Goal: Information Seeking & Learning: Learn about a topic

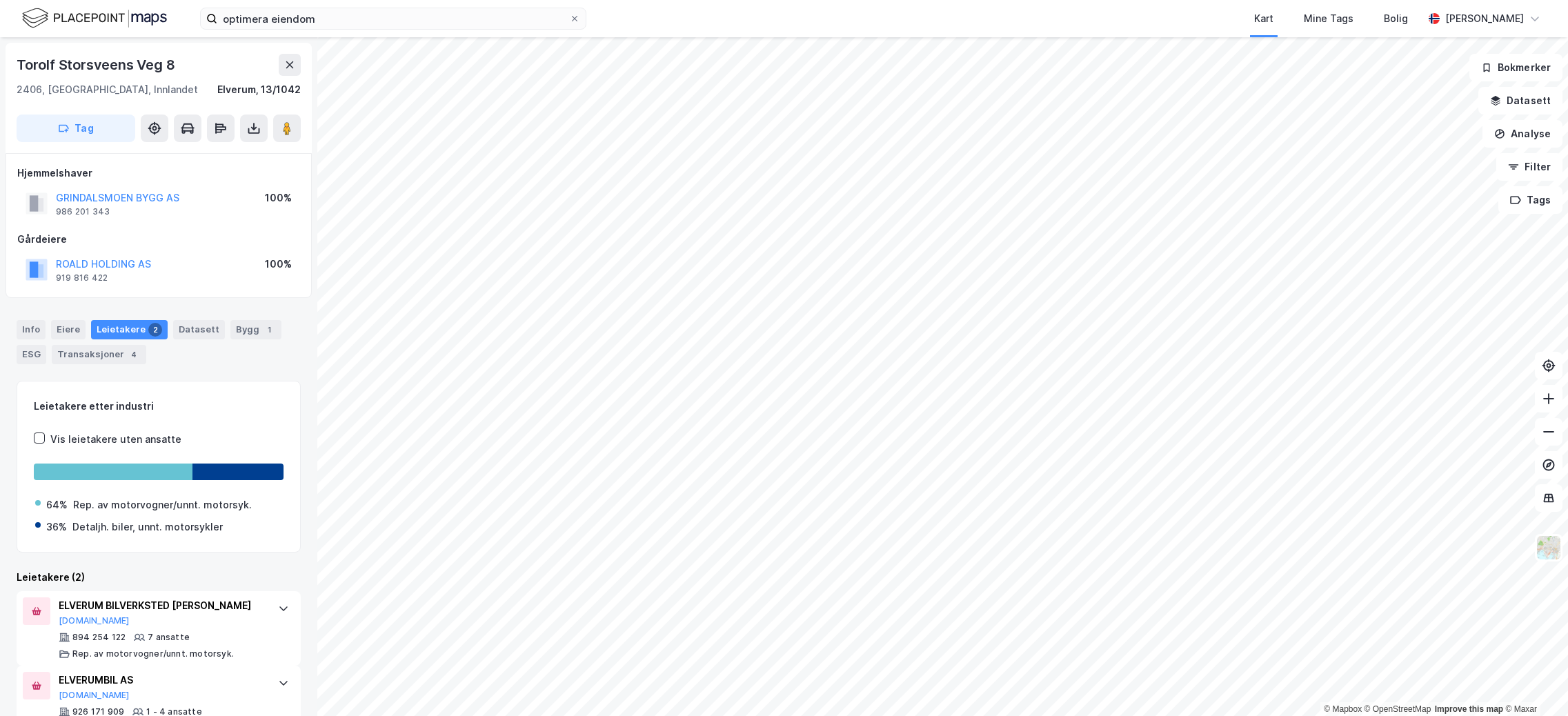
click at [119, 321] on div "Leietakere 2" at bounding box center [129, 329] width 77 height 19
